Goal: Task Accomplishment & Management: Manage account settings

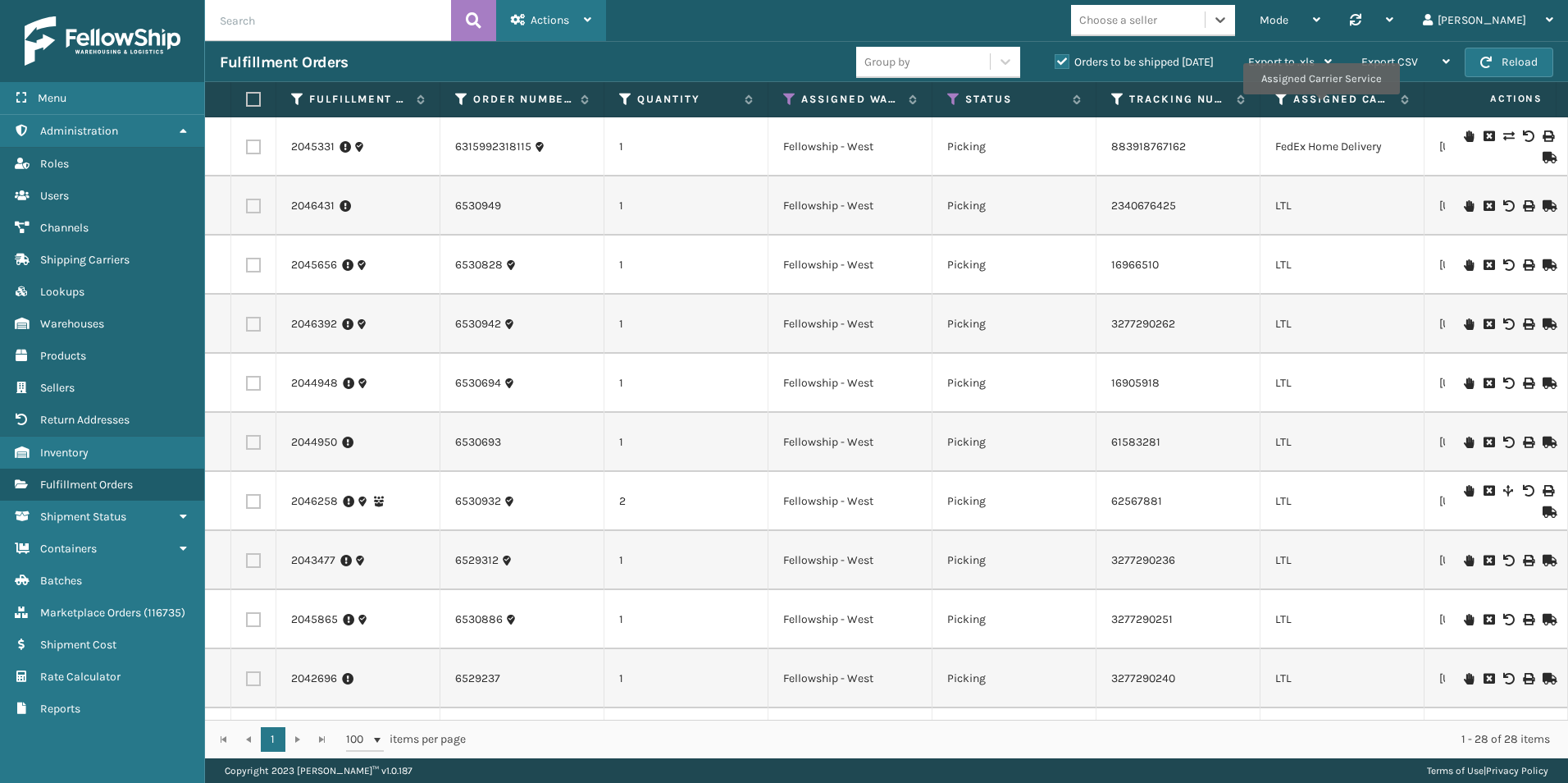
scroll to position [1170, 0]
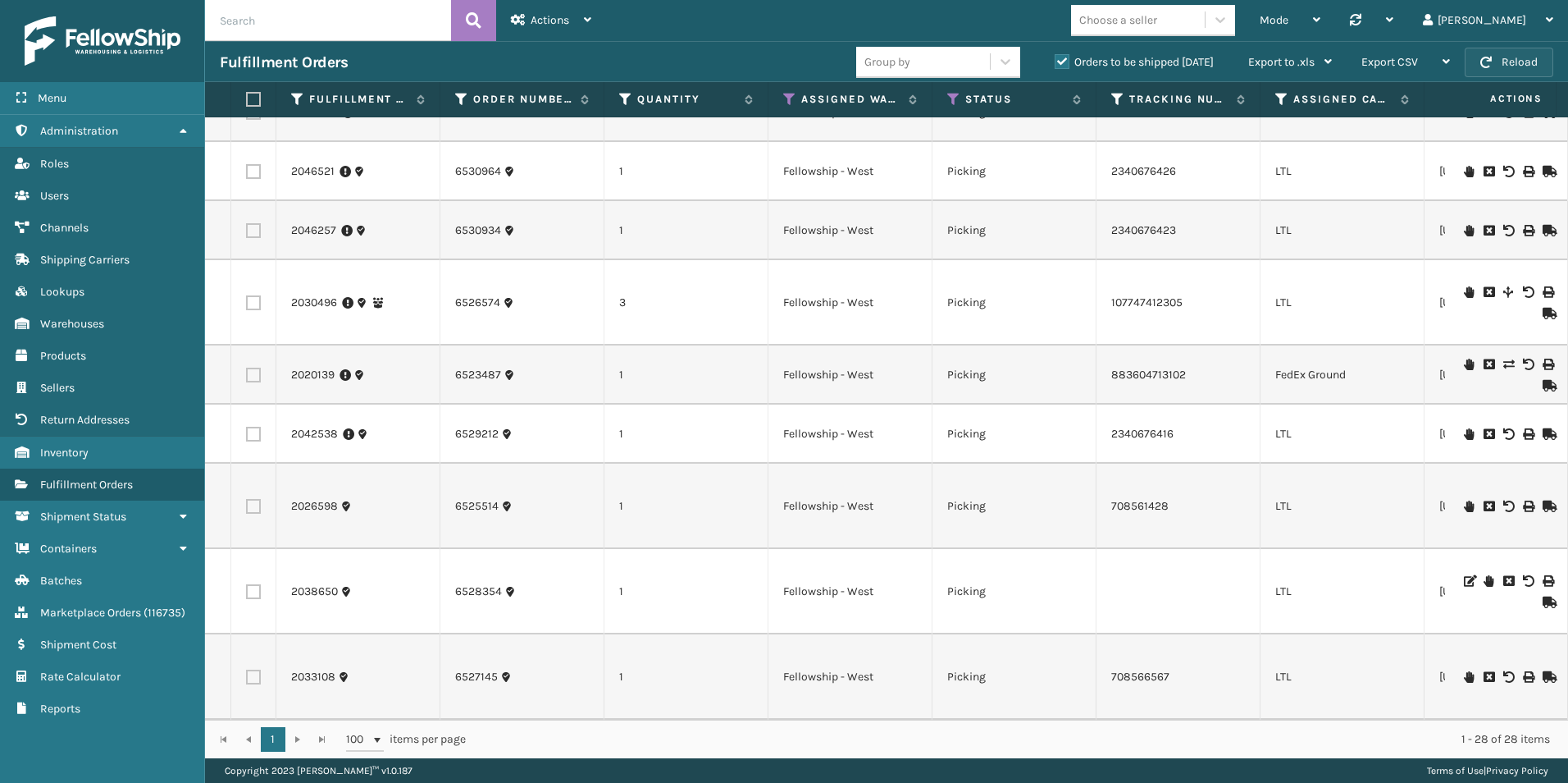
click at [1509, 54] on button "Reload" at bounding box center [1509, 63] width 89 height 30
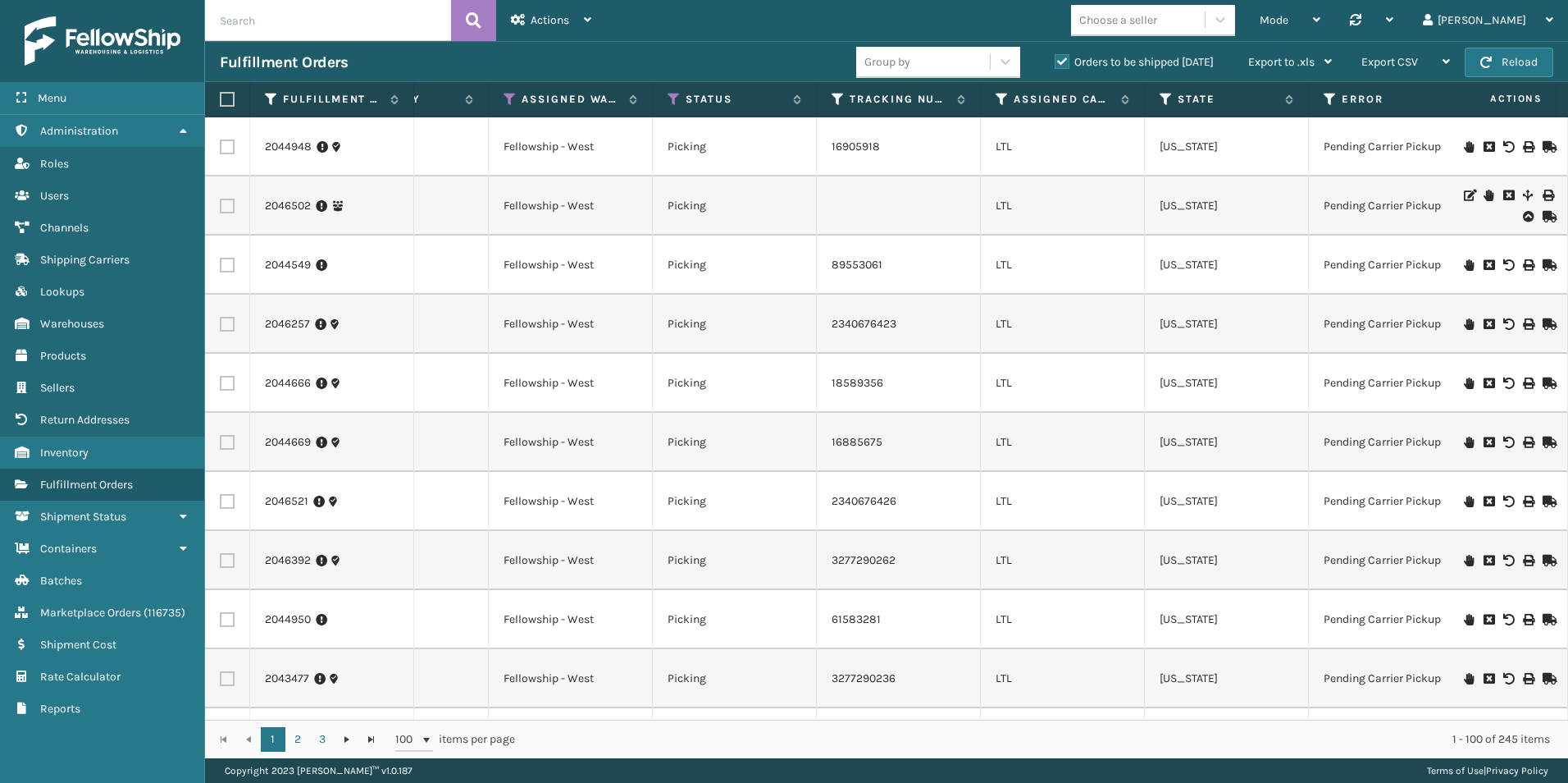
scroll to position [0, 424]
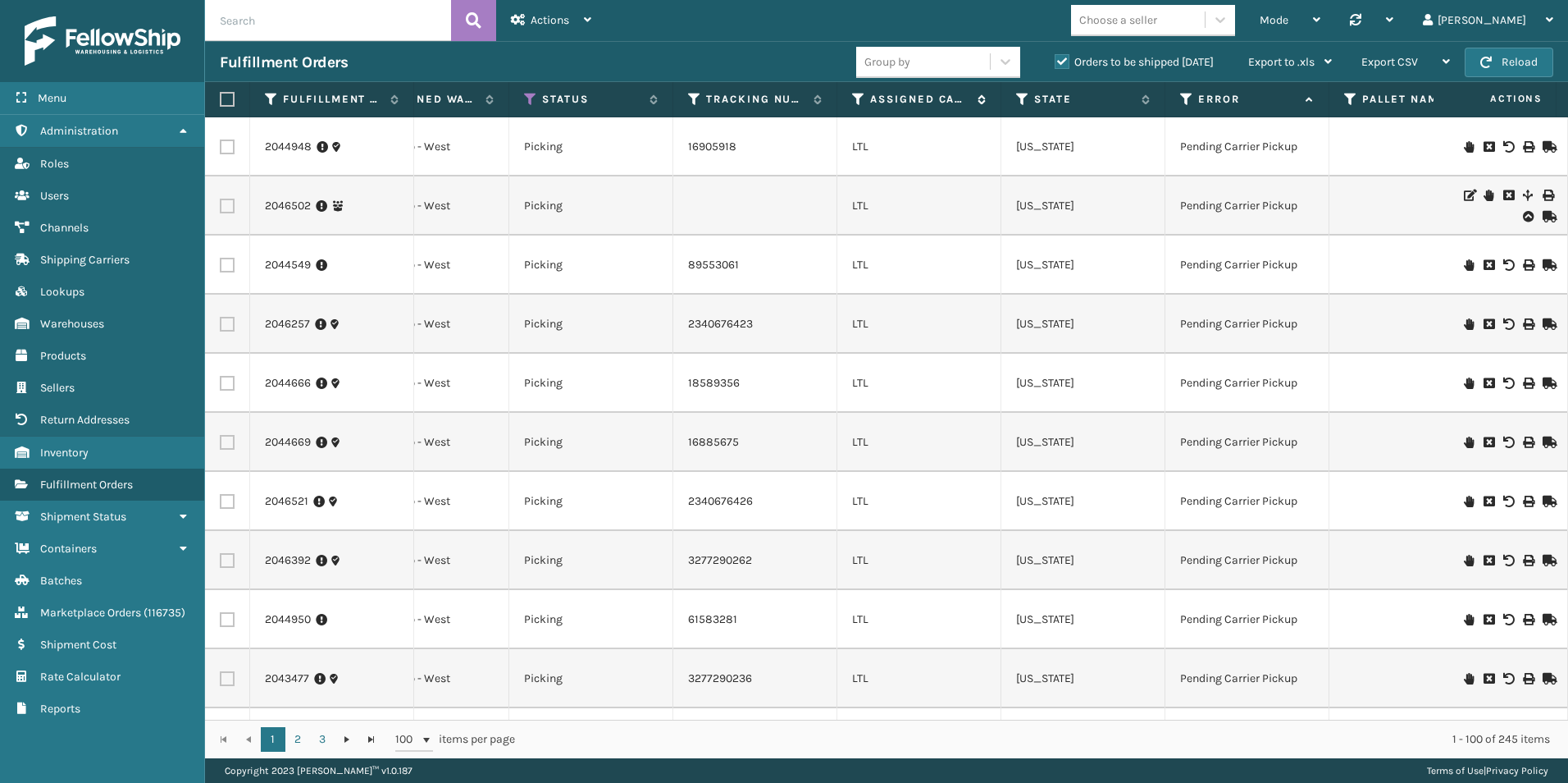
click at [855, 100] on icon at bounding box center [858, 100] width 13 height 15
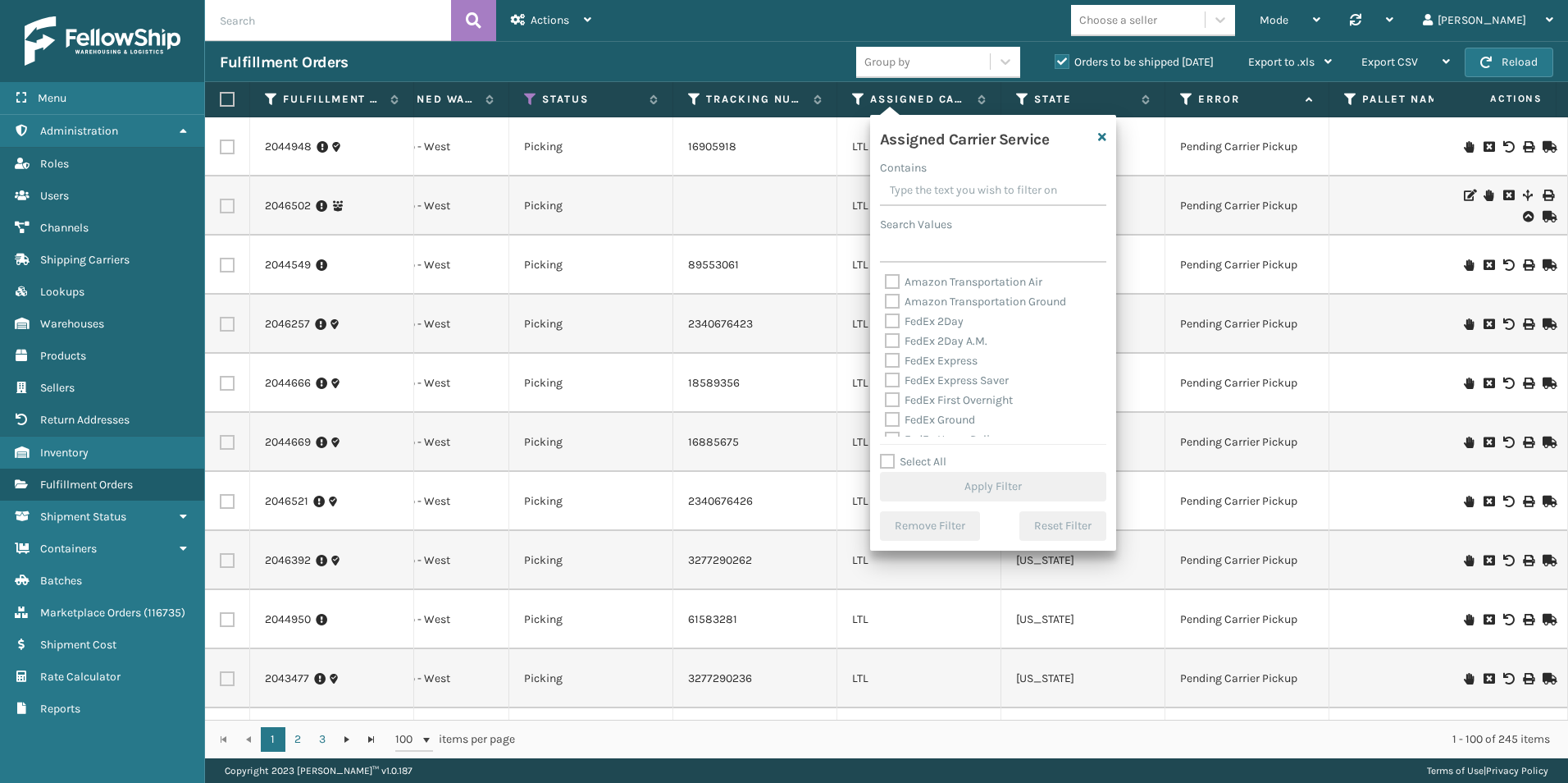
click at [885, 460] on label "Select All" at bounding box center [914, 461] width 66 height 14
click at [885, 454] on input "Select All" at bounding box center [1003, 453] width 246 height 2
checkbox input "true"
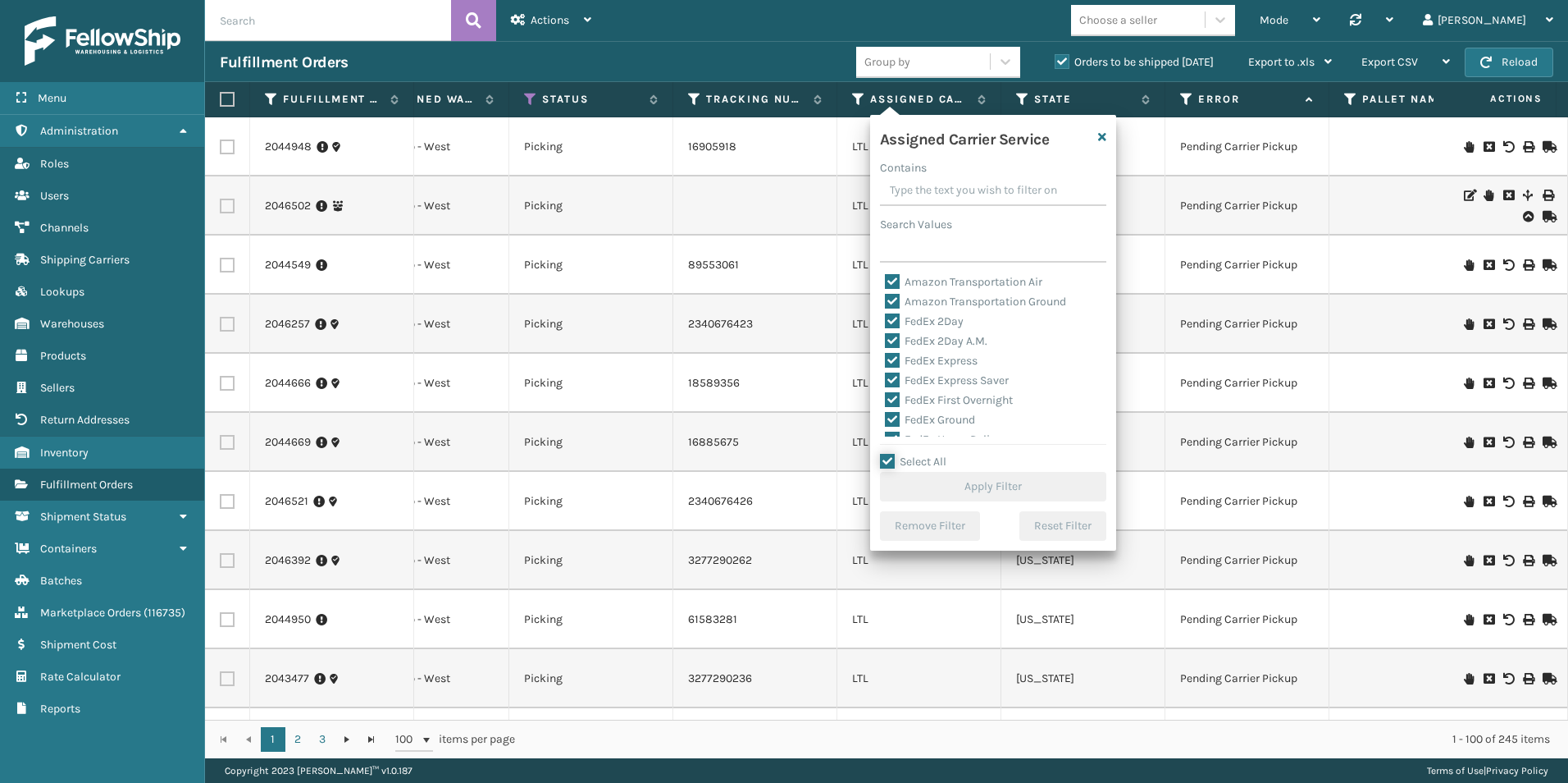
checkbox input "true"
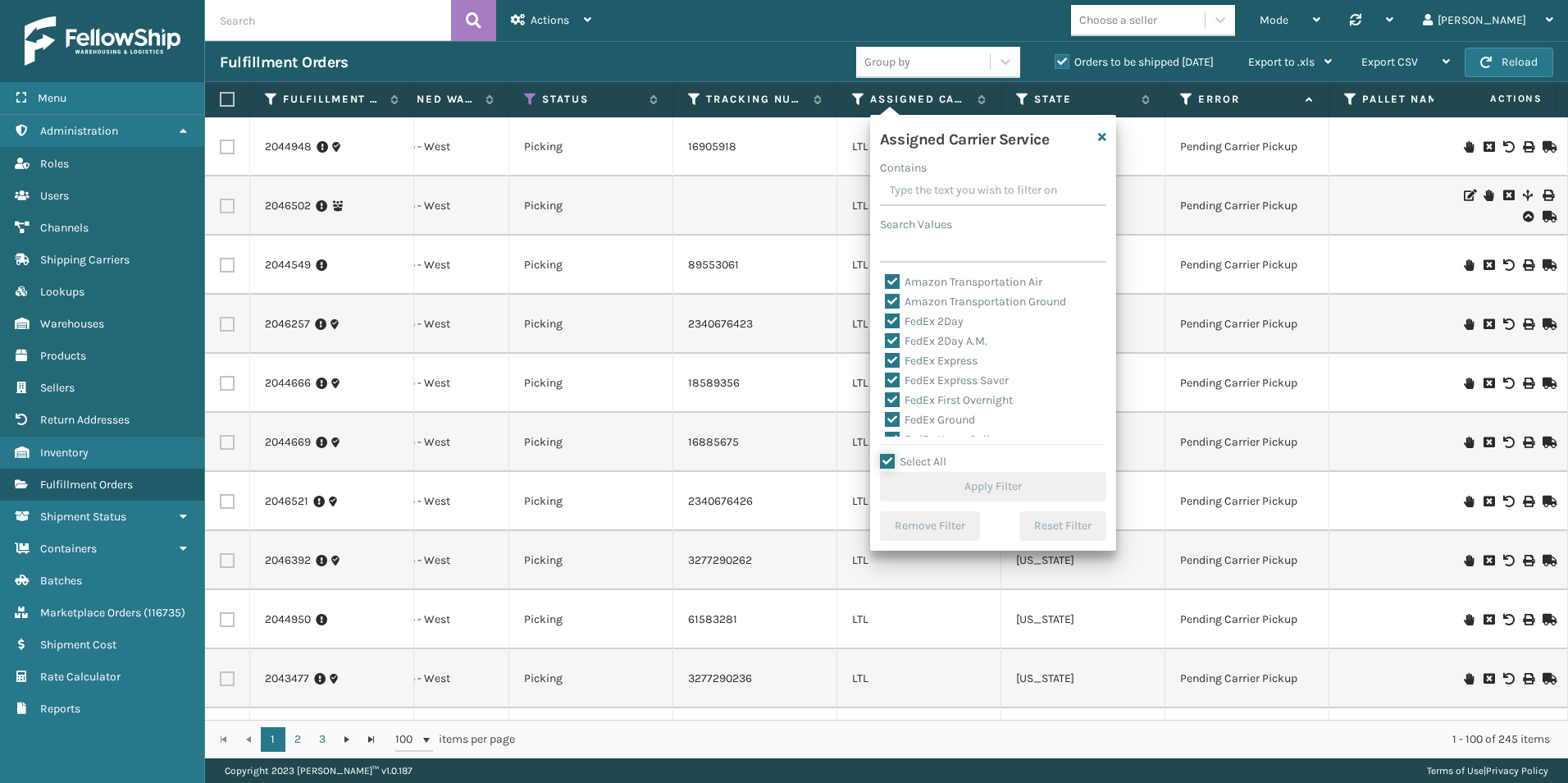
checkbox input "true"
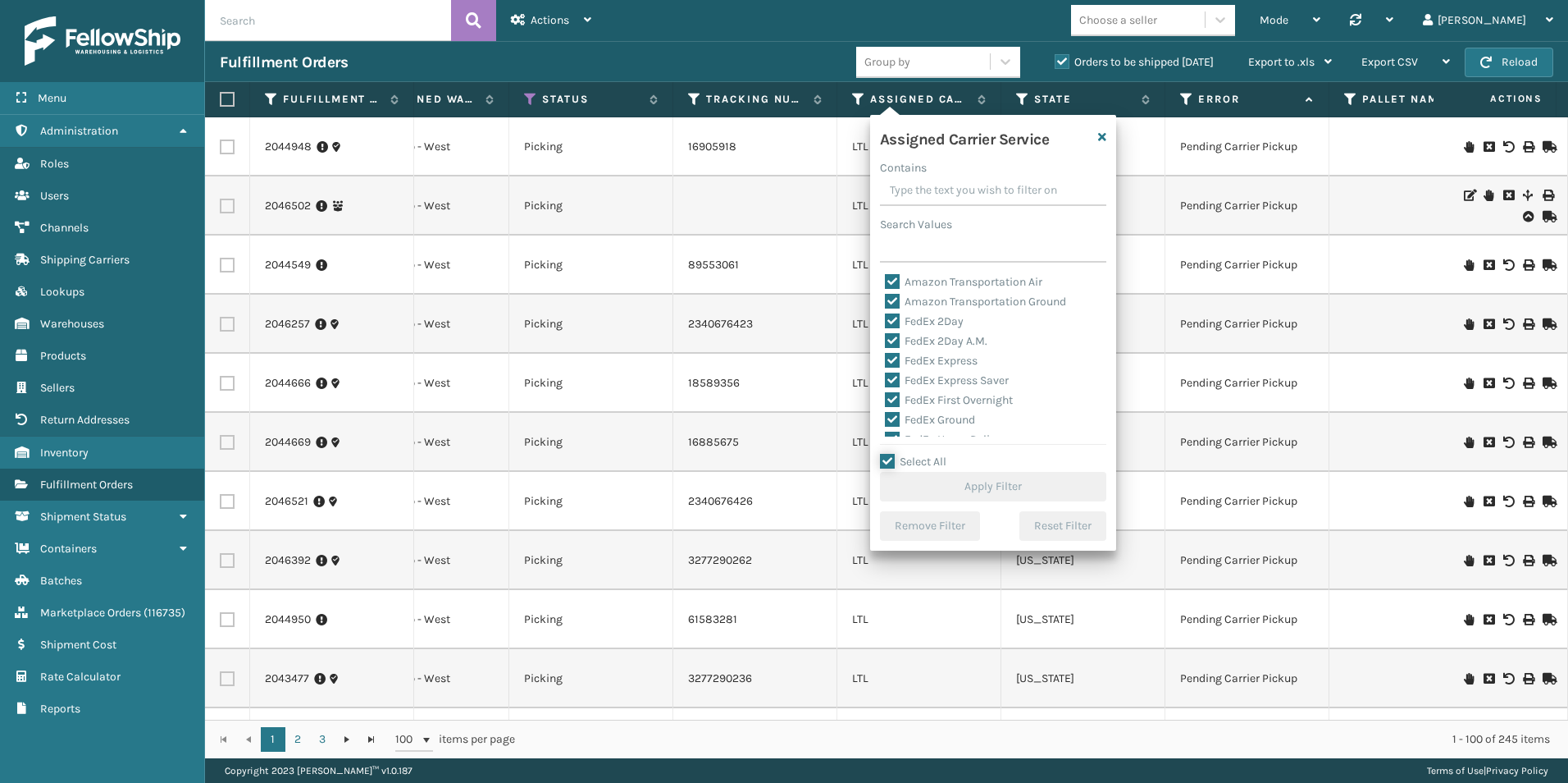
checkbox input "true"
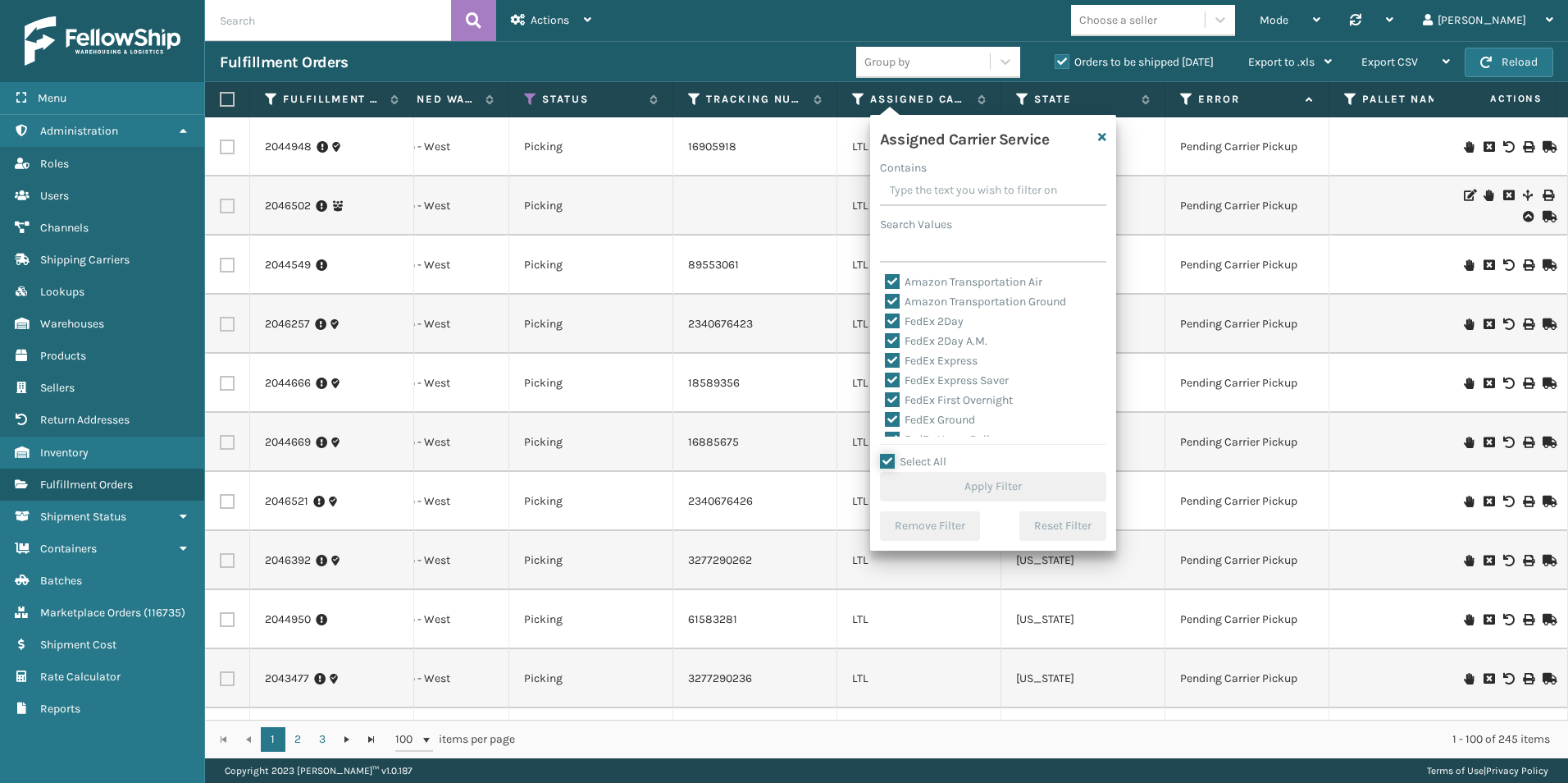
checkbox input "true"
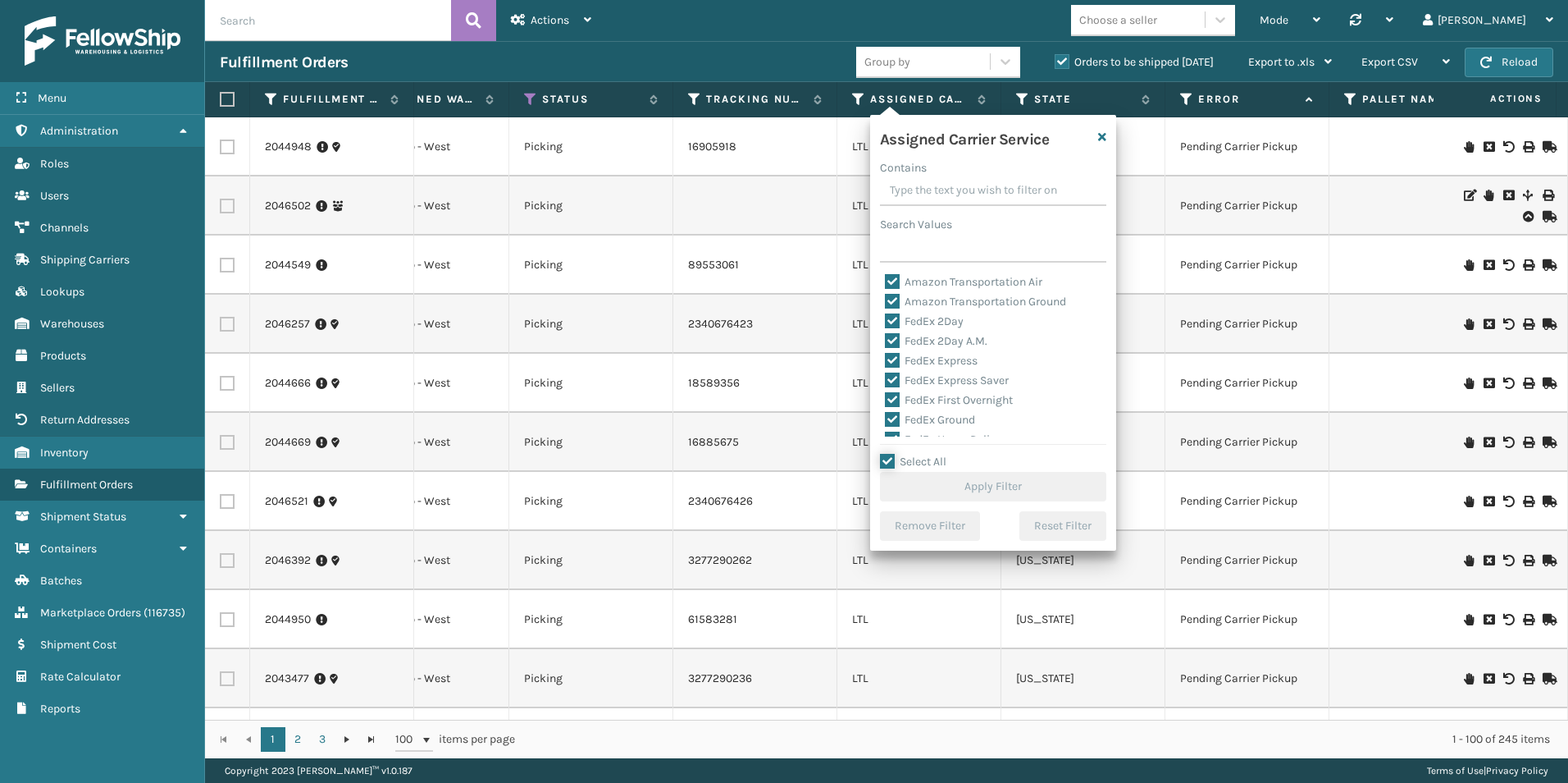
checkbox input "true"
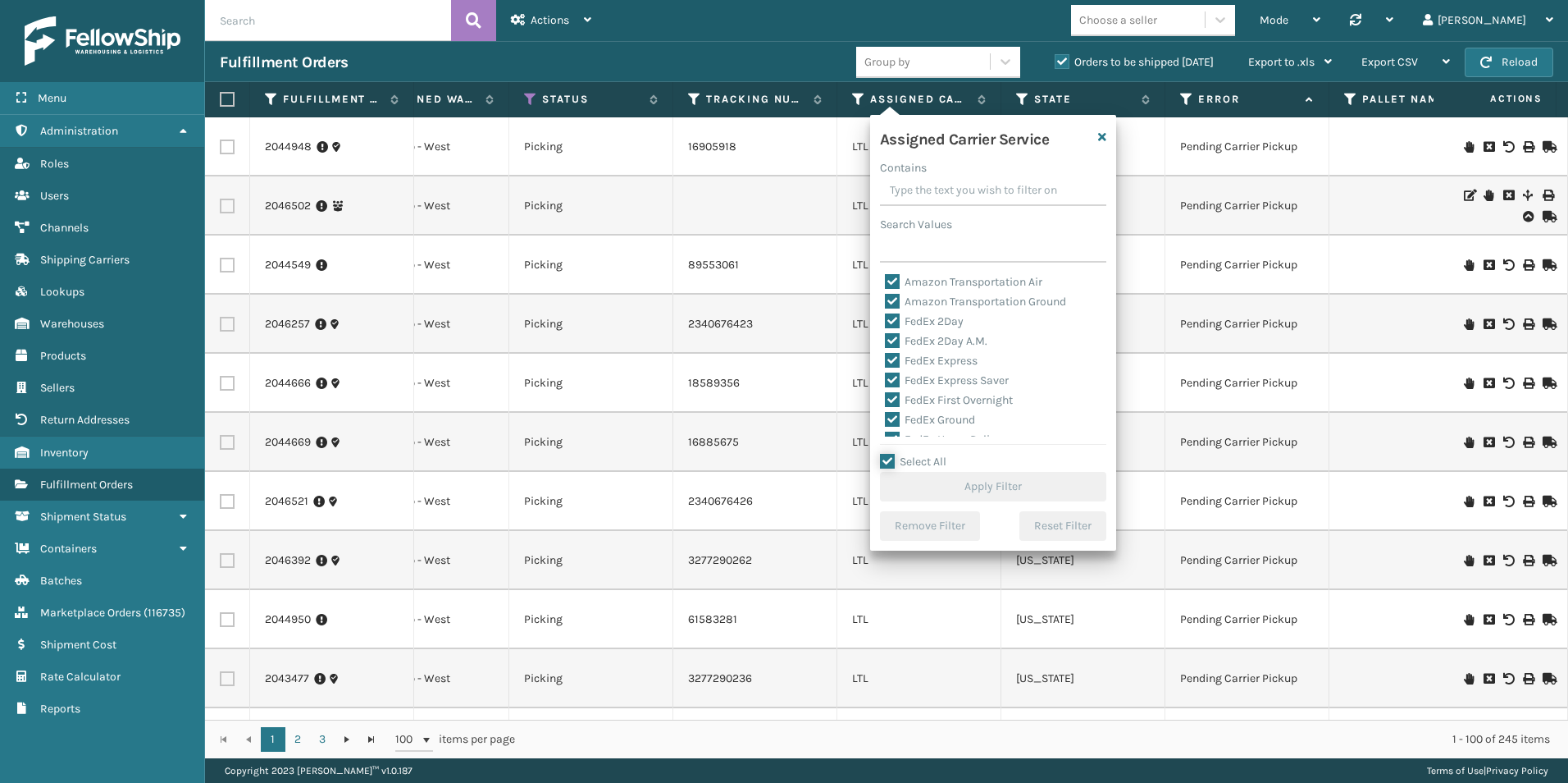
checkbox input "true"
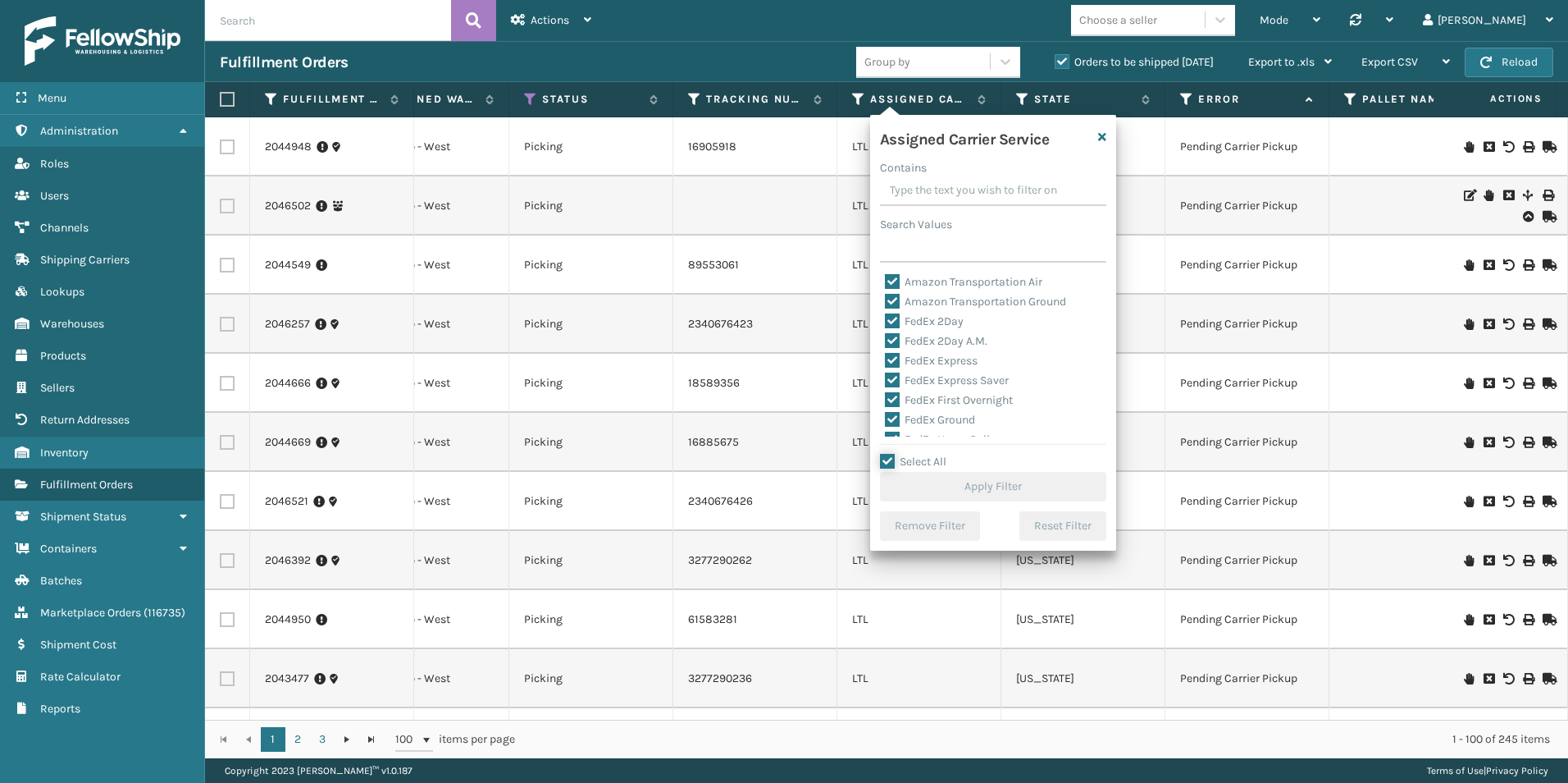
checkbox input "true"
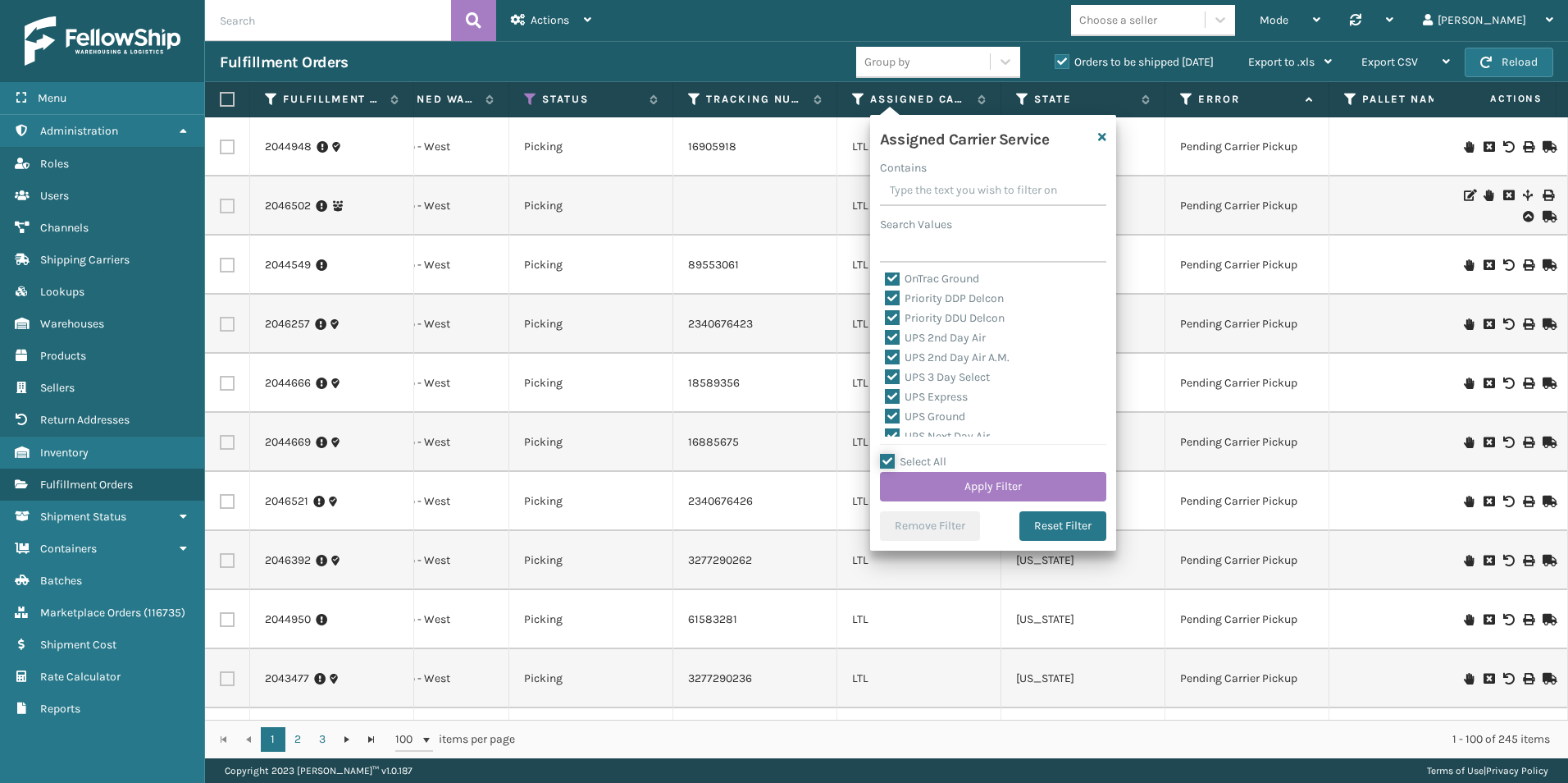
scroll to position [177, 0]
click at [892, 339] on label "LTL" at bounding box center [903, 341] width 36 height 14
click at [886, 339] on input "LTL" at bounding box center [885, 337] width 1 height 11
checkbox input "false"
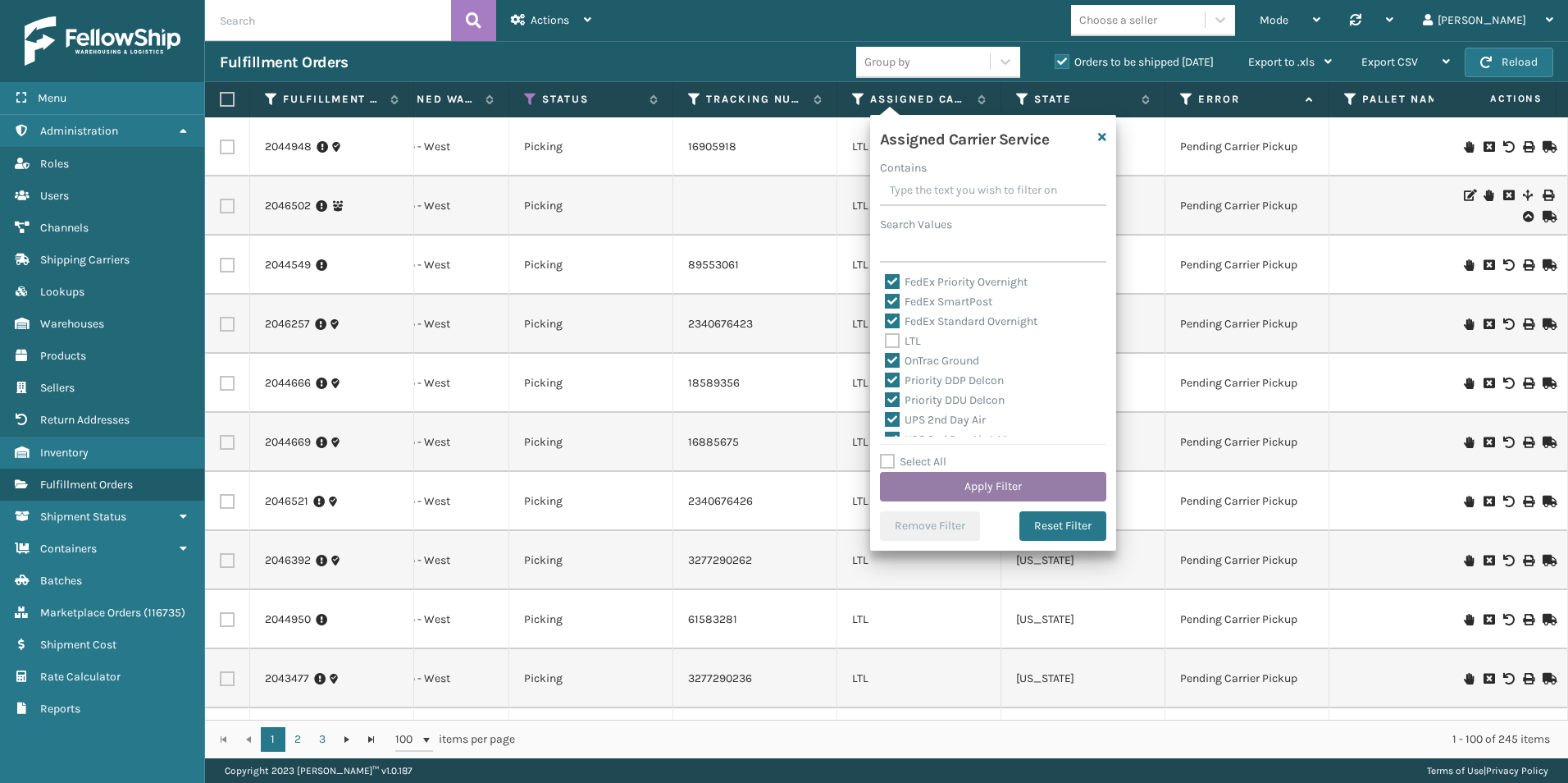
click at [975, 482] on button "Apply Filter" at bounding box center [993, 487] width 226 height 30
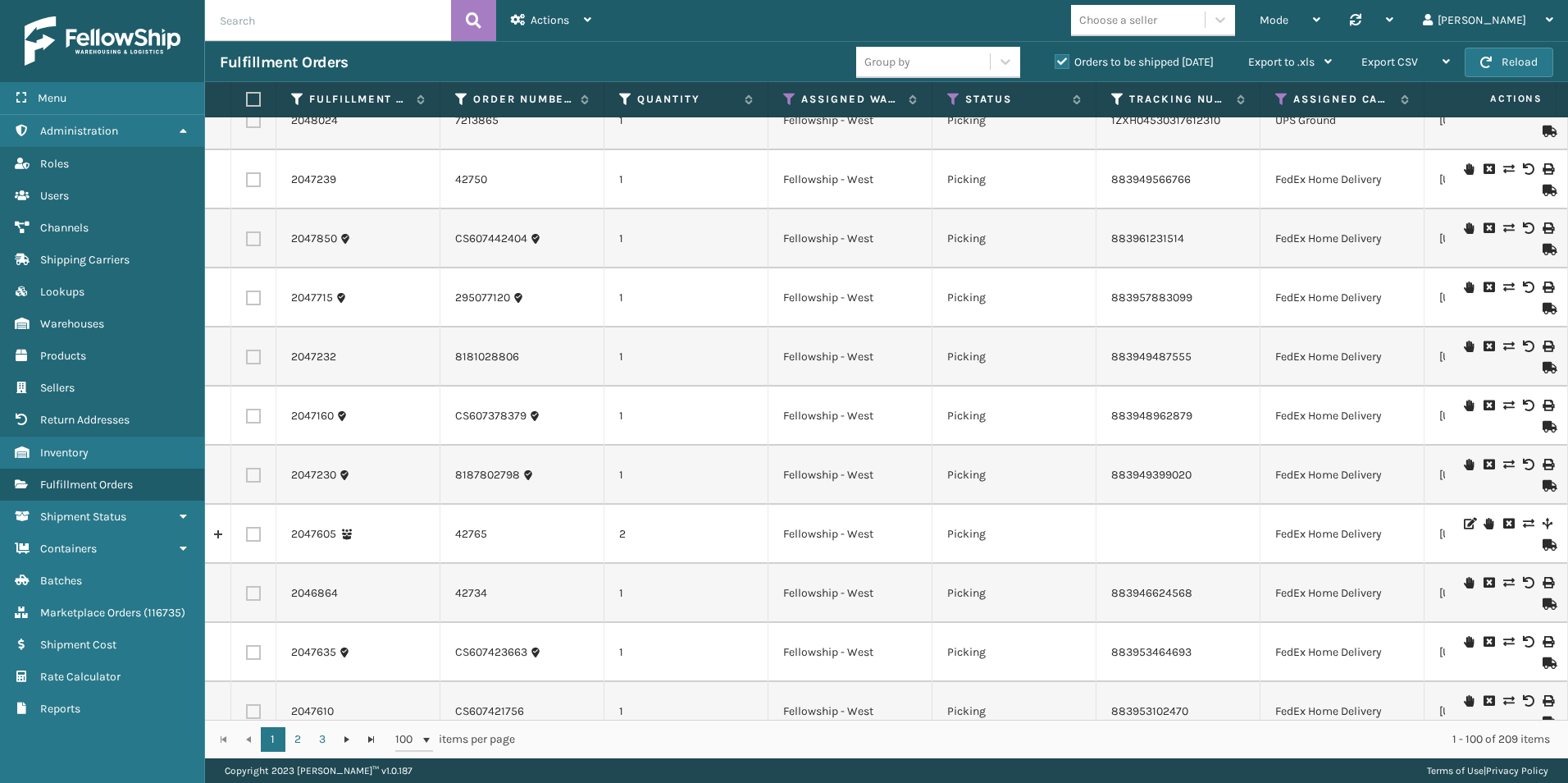
scroll to position [903, 0]
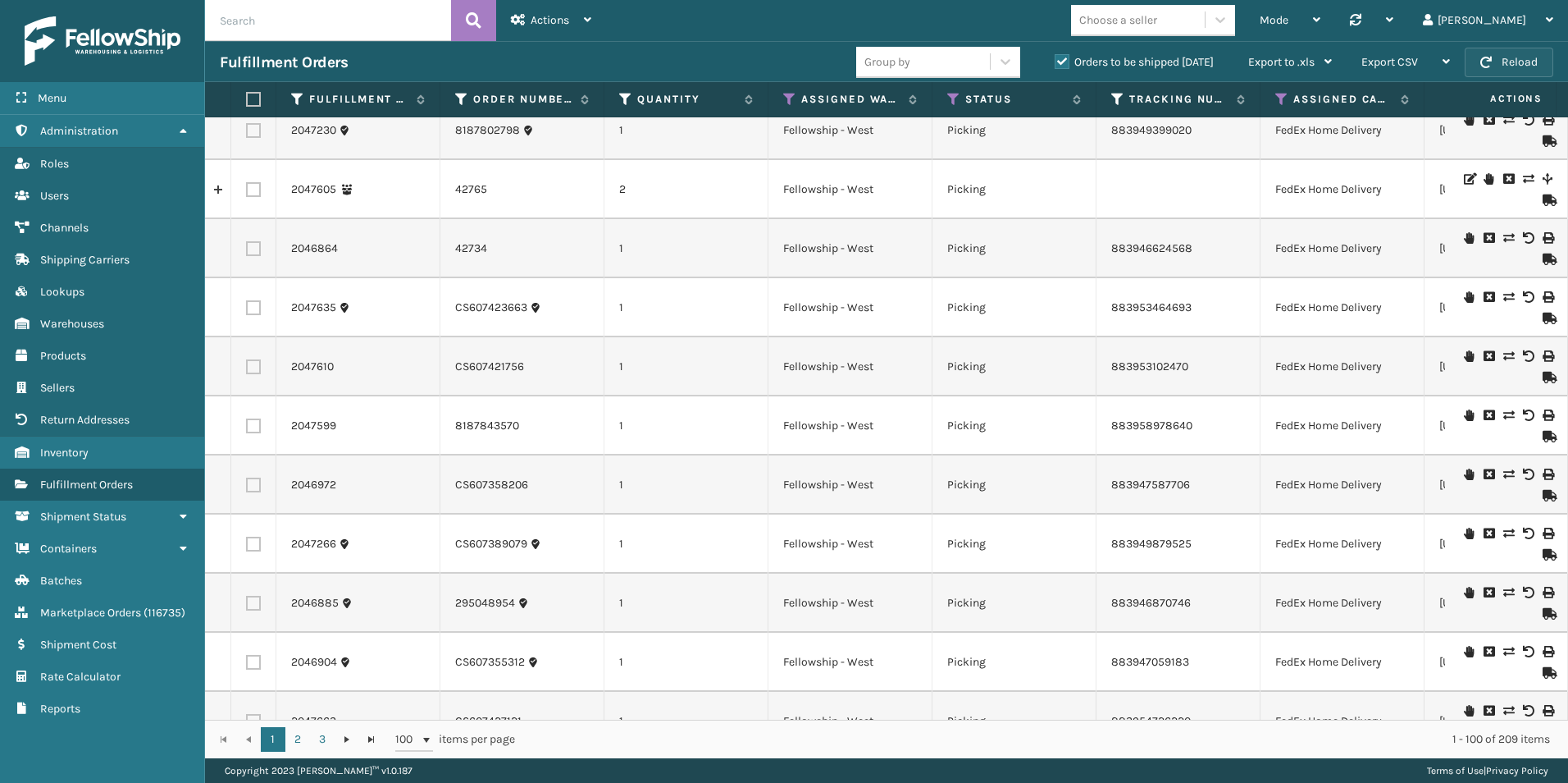
click at [1514, 61] on button "Reload" at bounding box center [1509, 63] width 89 height 30
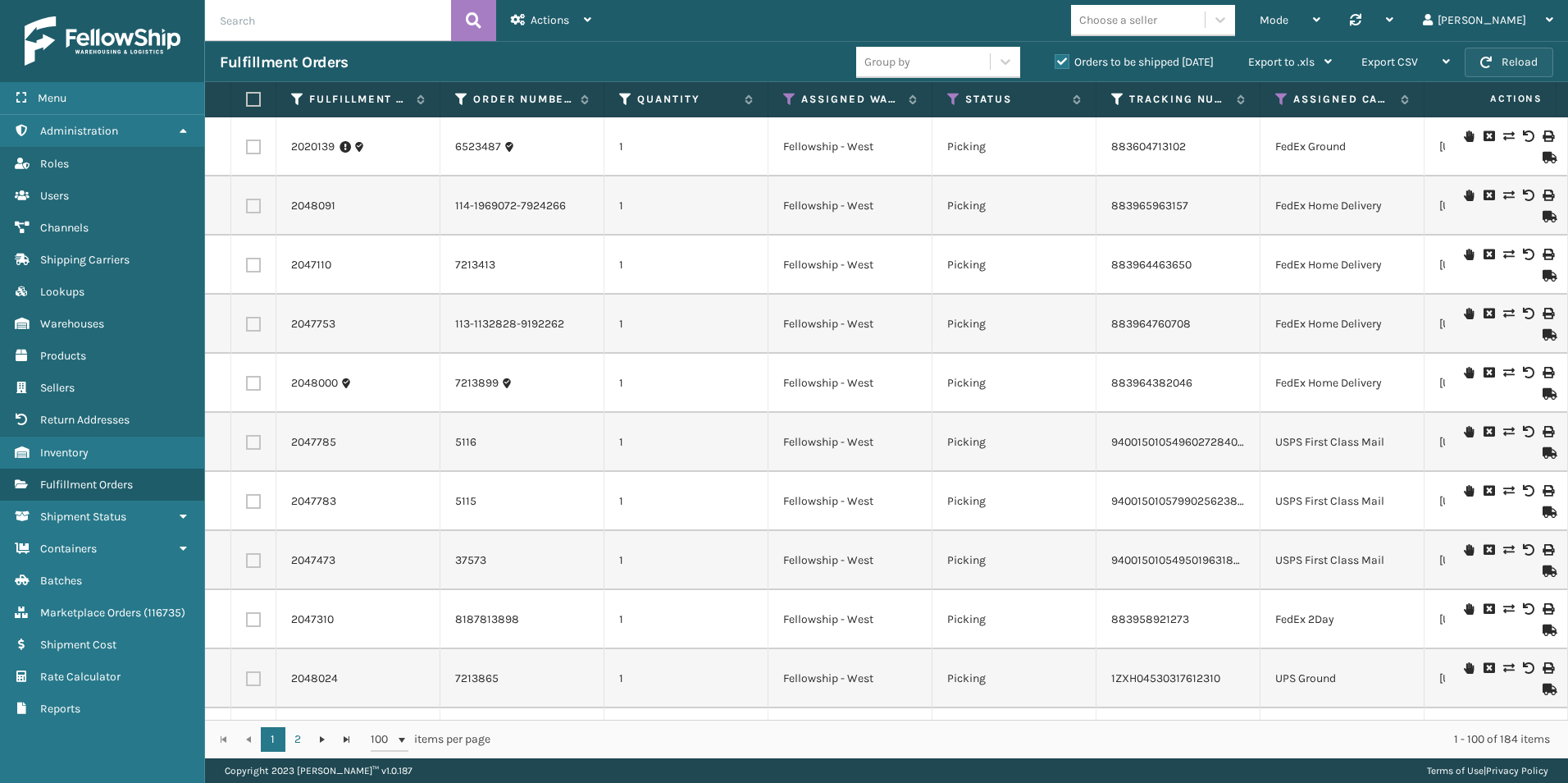
click at [1519, 61] on button "Reload" at bounding box center [1509, 63] width 89 height 30
